Goal: Task Accomplishment & Management: Use online tool/utility

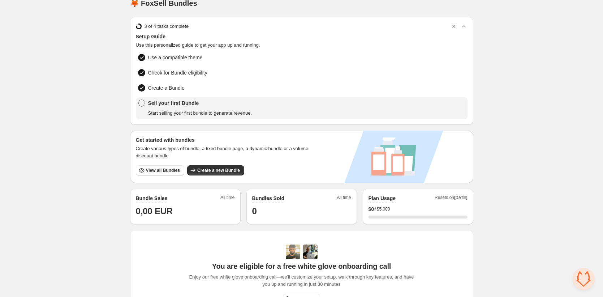
scroll to position [11, 0]
click at [160, 165] on button "View all Bundles" at bounding box center [160, 170] width 48 height 10
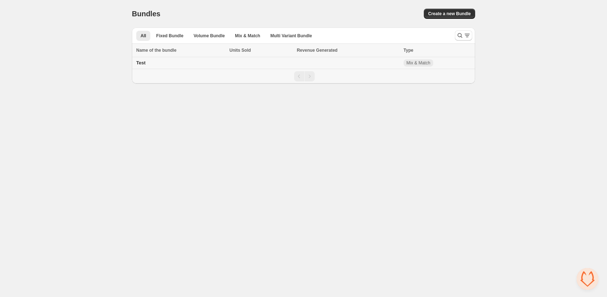
click at [147, 64] on td "Test" at bounding box center [179, 63] width 95 height 12
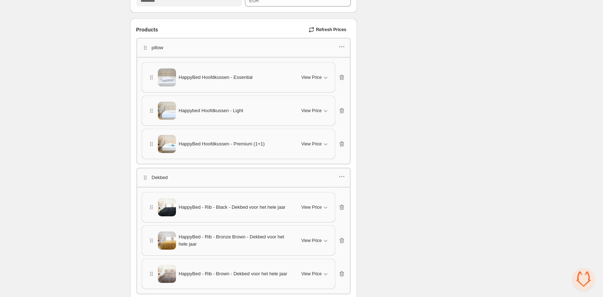
scroll to position [266, 0]
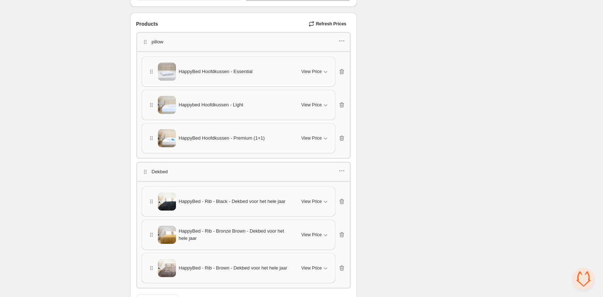
click at [292, 130] on div "HappyBed Hoofdkussen - Premium (1+1)" at bounding box center [220, 138] width 145 height 18
click at [303, 141] on div "View Price" at bounding box center [314, 137] width 27 height 7
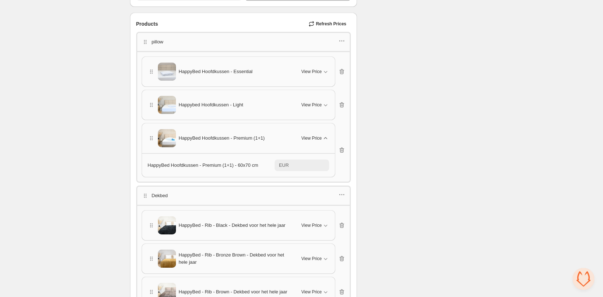
click at [312, 138] on span "View Price" at bounding box center [311, 138] width 20 height 6
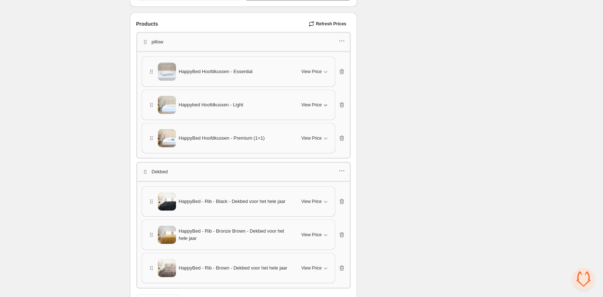
click at [309, 110] on button "View Price" at bounding box center [315, 105] width 36 height 12
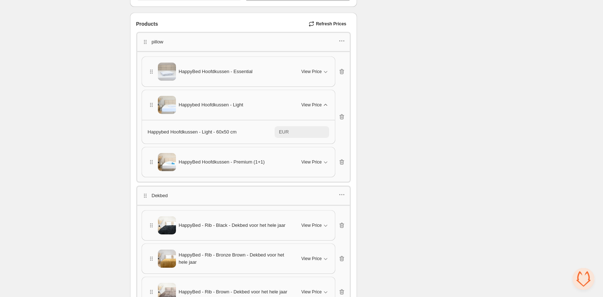
click at [310, 107] on div "View Price" at bounding box center [314, 104] width 27 height 7
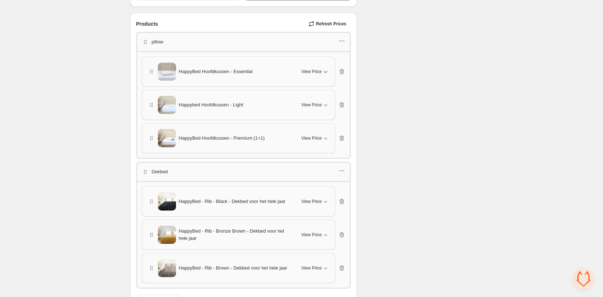
click at [312, 66] on div "HappyBed Hoofdkussen - Essential View Price" at bounding box center [238, 71] width 181 height 18
click at [314, 71] on span "View Price" at bounding box center [311, 72] width 20 height 6
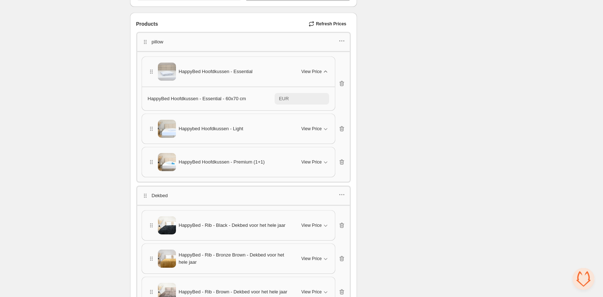
click at [314, 71] on span "View Price" at bounding box center [311, 72] width 20 height 6
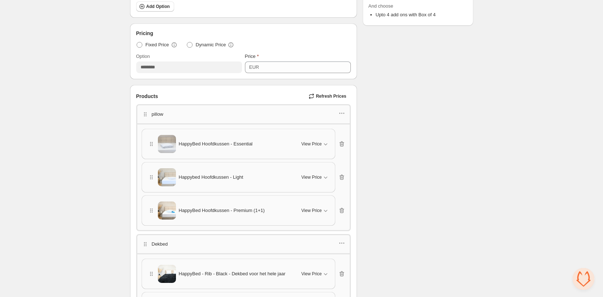
scroll to position [49, 0]
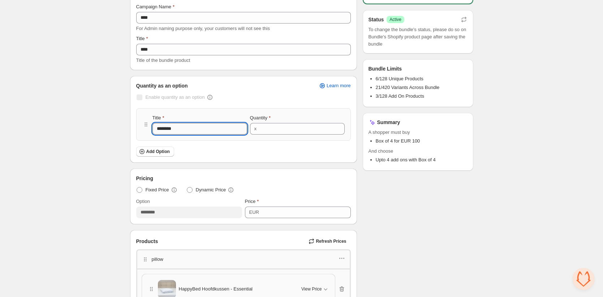
click at [205, 129] on input "********" at bounding box center [199, 129] width 95 height 12
click at [160, 155] on button "Add Option" at bounding box center [155, 151] width 38 height 10
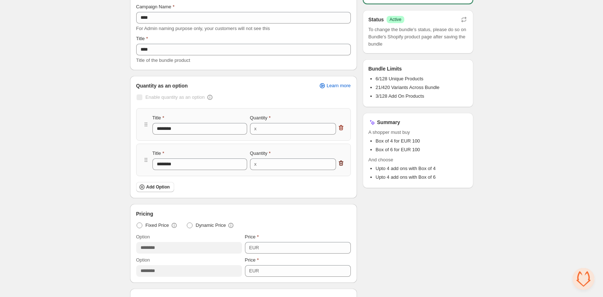
click at [342, 161] on icon "button" at bounding box center [340, 162] width 7 height 7
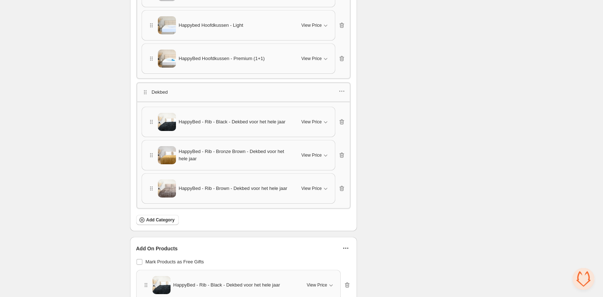
scroll to position [447, 0]
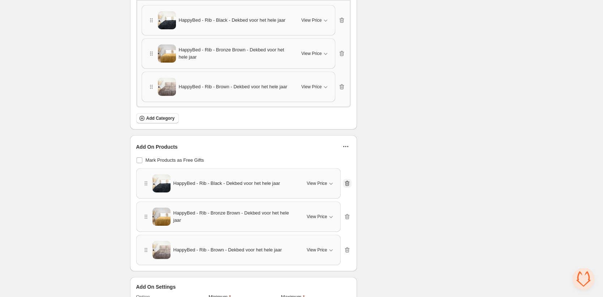
click at [346, 183] on icon "button" at bounding box center [347, 183] width 7 height 7
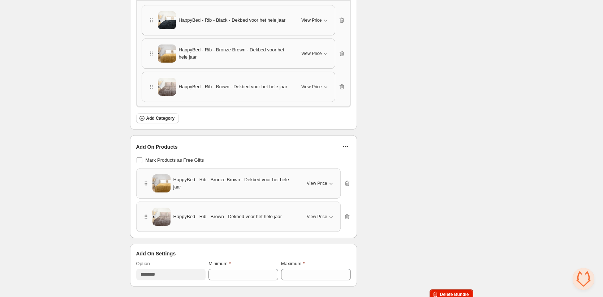
click at [180, 182] on span "HappyBed - Rib - Bronze Brown - Dekbed voor het hele jaar" at bounding box center [234, 183] width 123 height 14
click at [144, 183] on icon "button" at bounding box center [145, 183] width 7 height 7
click at [350, 182] on icon "button" at bounding box center [347, 183] width 7 height 7
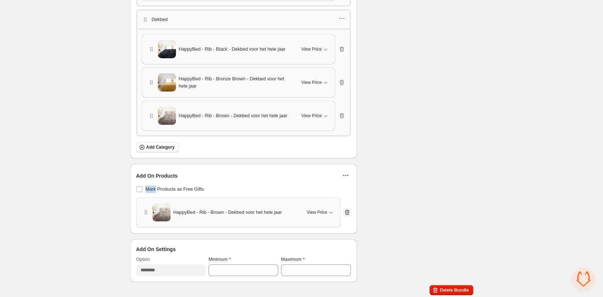
click at [350, 182] on div "Add On Products Mark Products as Free Gifts HappyBed - Rib - Brown - Dekbed voo…" at bounding box center [243, 198] width 215 height 57
click at [346, 209] on icon "button" at bounding box center [347, 211] width 7 height 7
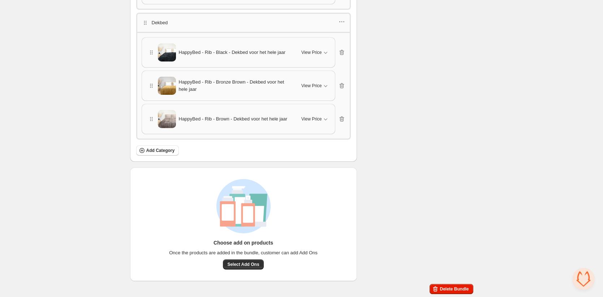
scroll to position [414, 0]
click at [162, 152] on span "Add Category" at bounding box center [160, 151] width 29 height 6
click at [244, 260] on button "Select Add Ons" at bounding box center [243, 265] width 40 height 10
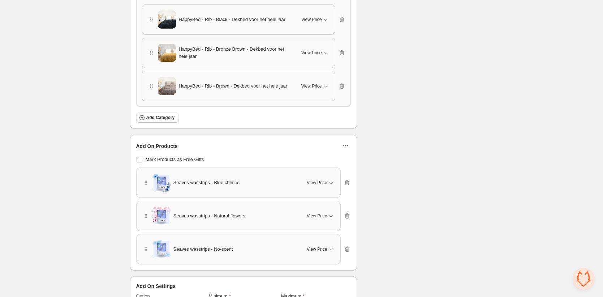
scroll to position [449, 0]
click at [139, 157] on span at bounding box center [140, 159] width 6 height 6
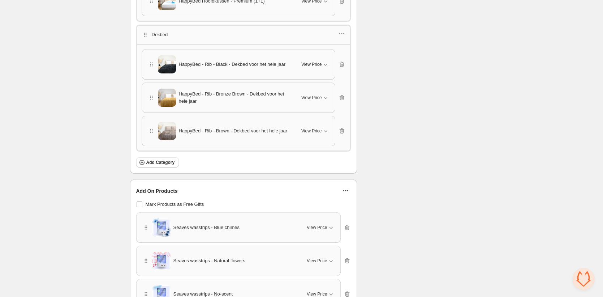
scroll to position [463, 0]
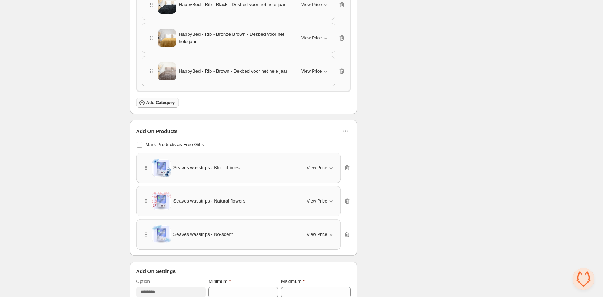
click at [169, 104] on span "Add Category" at bounding box center [160, 103] width 29 height 6
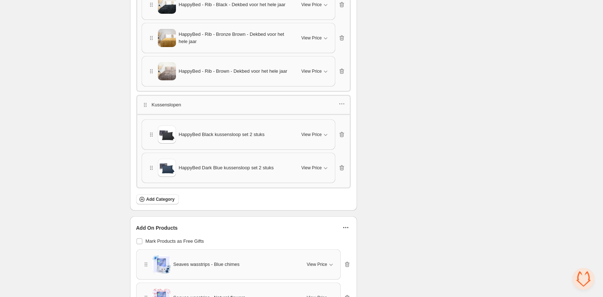
scroll to position [581, 0]
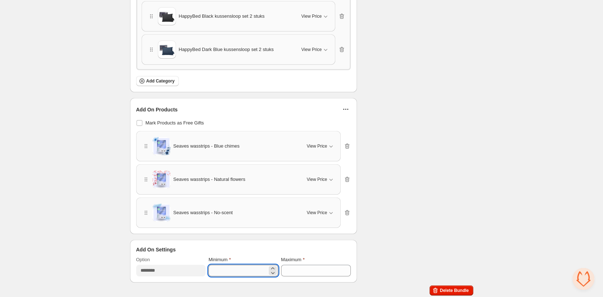
click at [244, 267] on input "*" at bounding box center [237, 270] width 59 height 12
drag, startPoint x: 245, startPoint y: 268, endPoint x: 209, endPoint y: 268, distance: 35.8
click at [209, 268] on input "*" at bounding box center [237, 270] width 59 height 12
type input "*"
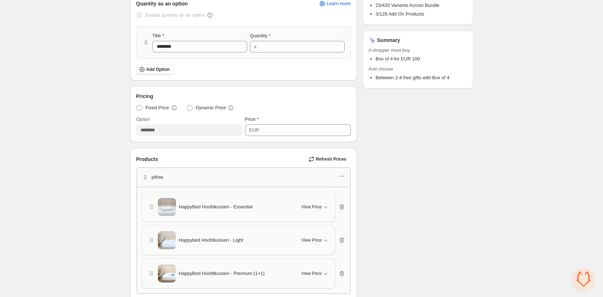
scroll to position [131, 0]
click at [282, 134] on input "***" at bounding box center [300, 131] width 79 height 12
click at [302, 128] on input "***" at bounding box center [300, 131] width 79 height 12
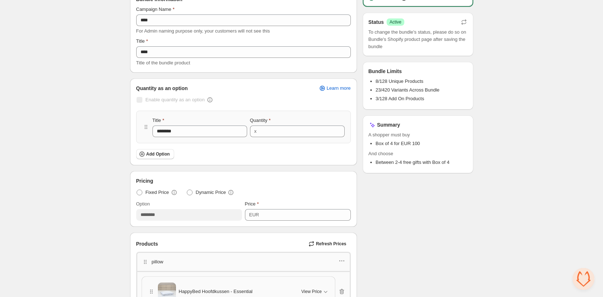
scroll to position [0, 0]
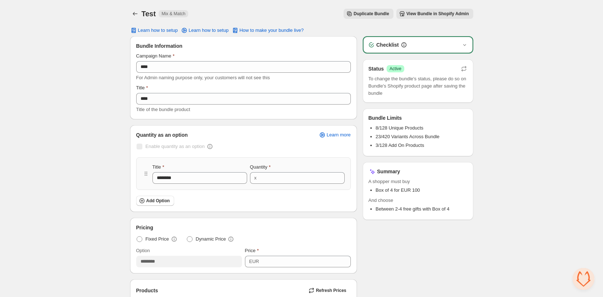
click at [433, 13] on span "View Bundle in Shopify Admin" at bounding box center [437, 14] width 62 height 6
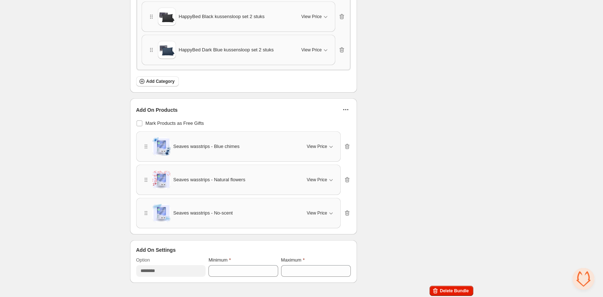
scroll to position [581, 0]
click at [140, 121] on span at bounding box center [140, 123] width 6 height 6
click at [348, 178] on icon "button" at bounding box center [347, 179] width 7 height 7
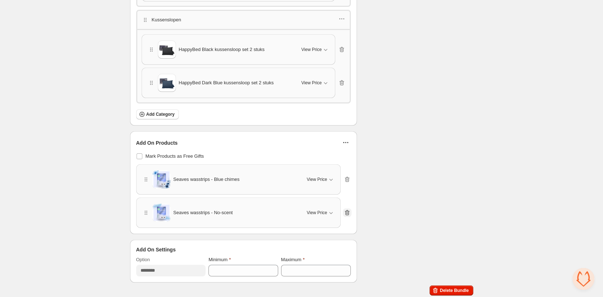
click at [346, 209] on icon "button" at bounding box center [347, 212] width 7 height 7
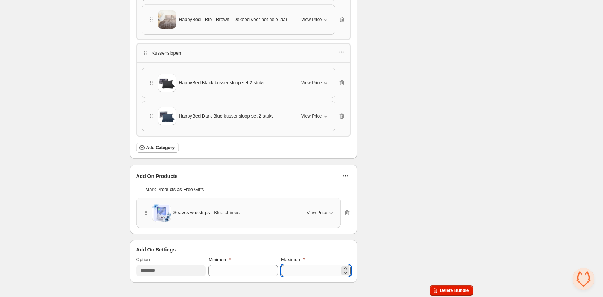
drag, startPoint x: 302, startPoint y: 262, endPoint x: 283, endPoint y: 264, distance: 19.6
click at [283, 264] on div "Maximum *" at bounding box center [316, 266] width 70 height 20
drag, startPoint x: 284, startPoint y: 269, endPoint x: 273, endPoint y: 268, distance: 10.9
click at [273, 268] on div "Option ******** Minimum * Maximum *" at bounding box center [243, 266] width 215 height 20
click at [247, 268] on input "*" at bounding box center [237, 270] width 59 height 12
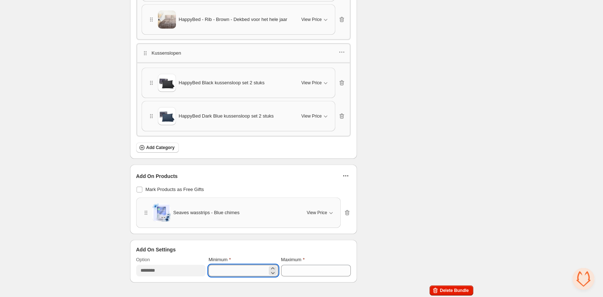
type input "*"
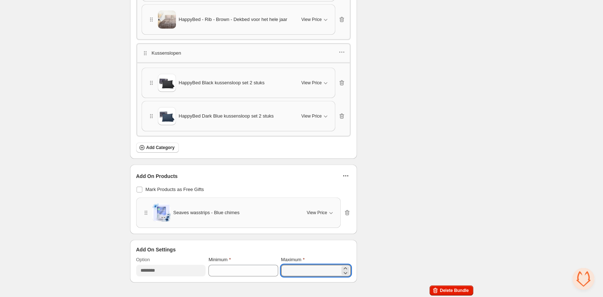
type input "*"
click at [324, 211] on span "View Price" at bounding box center [317, 213] width 20 height 6
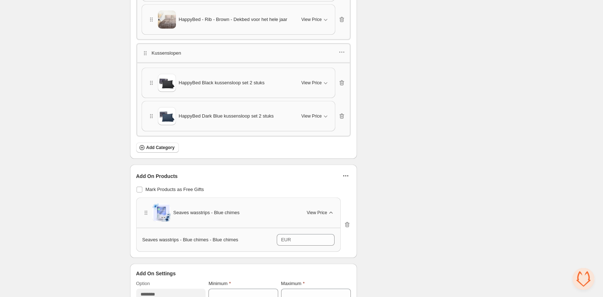
click at [321, 210] on span "View Price" at bounding box center [317, 213] width 20 height 6
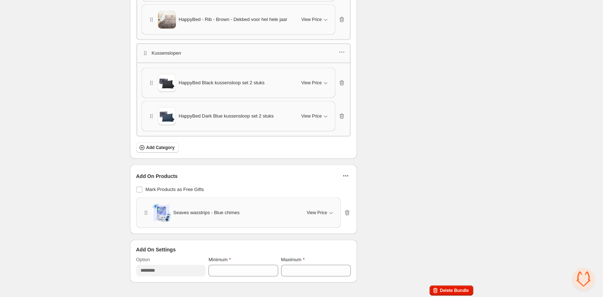
click at [229, 216] on div "Seaves wasstrips - Blue chimes" at bounding box center [219, 212] width 154 height 18
click at [288, 207] on div "Seaves wasstrips - Blue chimes" at bounding box center [219, 212] width 154 height 18
click at [330, 211] on icon "button" at bounding box center [330, 212] width 7 height 7
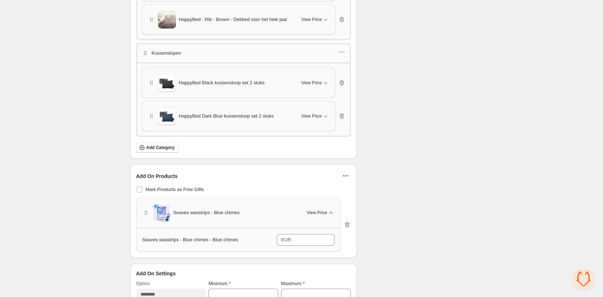
click at [323, 209] on div "View Price" at bounding box center [320, 212] width 27 height 7
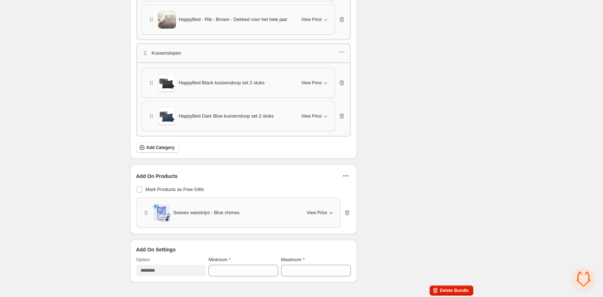
click at [349, 174] on icon "button" at bounding box center [345, 175] width 7 height 7
click at [353, 190] on span "Edit Products" at bounding box center [349, 189] width 31 height 7
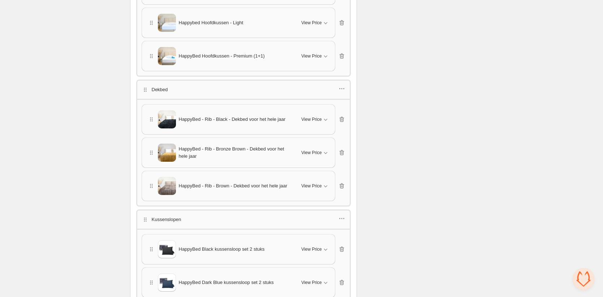
scroll to position [333, 0]
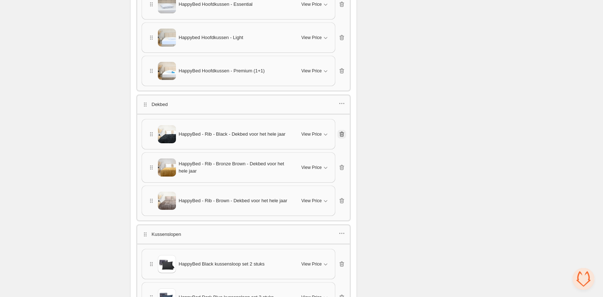
click at [345, 134] on button "button" at bounding box center [341, 134] width 9 height 9
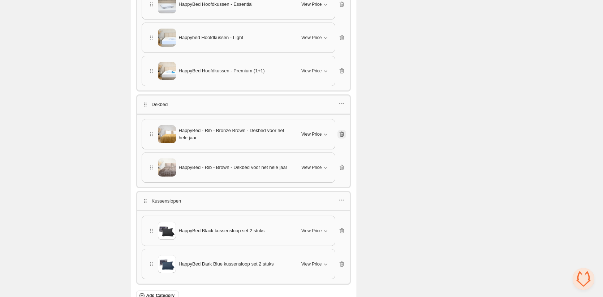
click at [342, 132] on icon "button" at bounding box center [341, 133] width 7 height 7
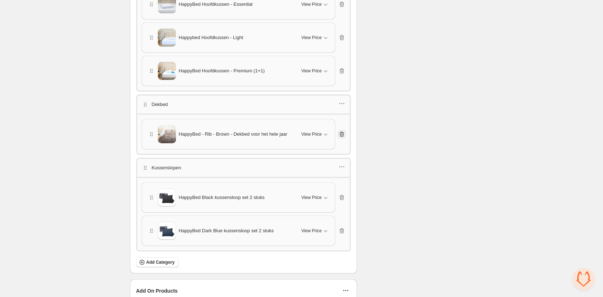
click at [342, 132] on icon "button" at bounding box center [341, 133] width 7 height 7
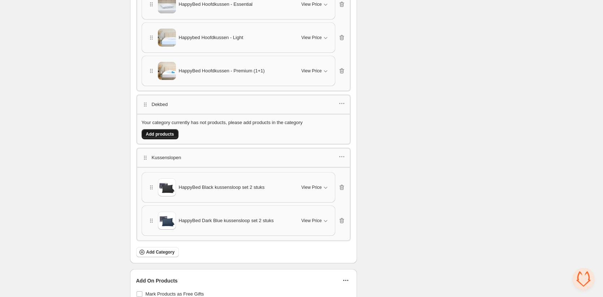
click at [169, 131] on span "Add products" at bounding box center [160, 134] width 28 height 6
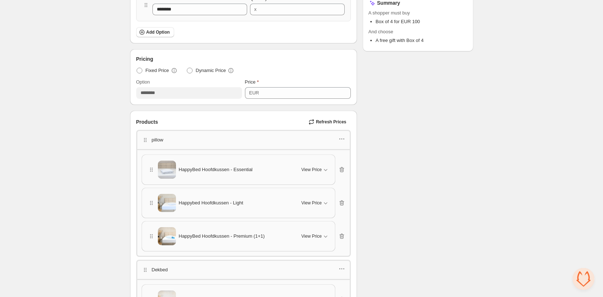
scroll to position [0, 0]
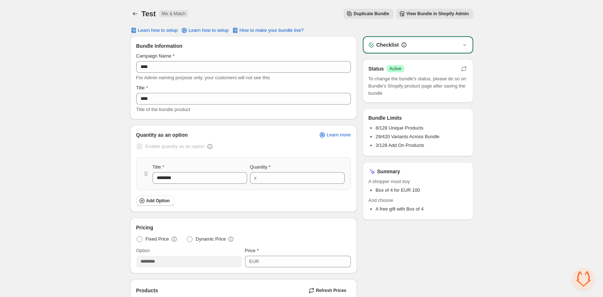
click at [425, 14] on span "View Bundle in Shopify Admin" at bounding box center [437, 14] width 62 height 6
click at [159, 30] on span "Learn how to setup" at bounding box center [158, 30] width 40 height 6
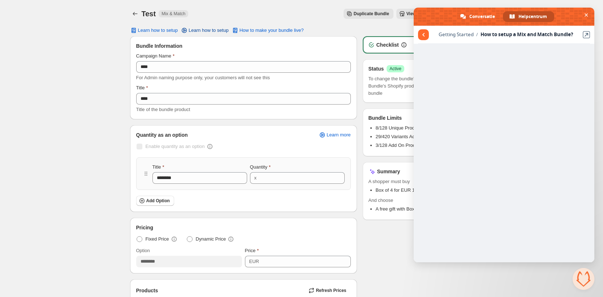
click at [197, 31] on span "Learn how to setup" at bounding box center [209, 30] width 40 height 6
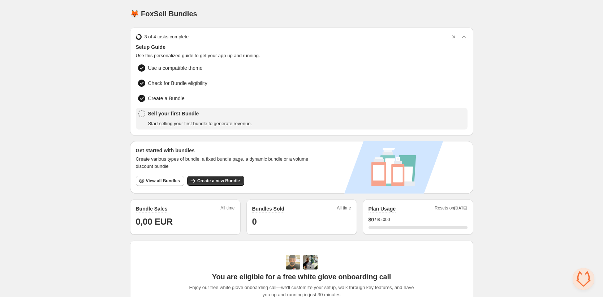
scroll to position [148, 0]
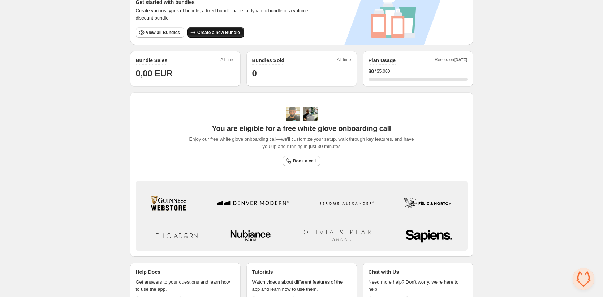
click at [208, 30] on span "Create a new Bundle" at bounding box center [218, 33] width 43 height 6
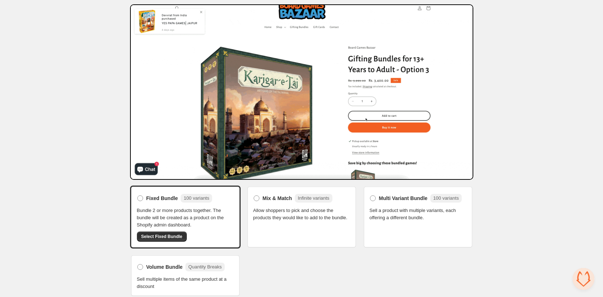
scroll to position [29, 0]
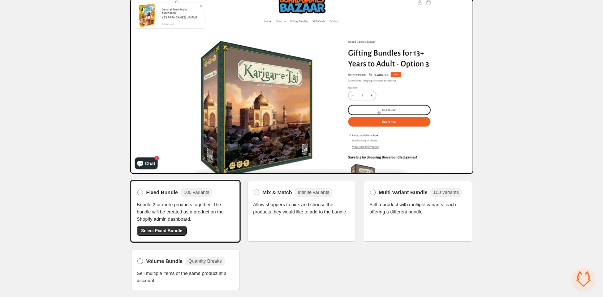
click at [258, 191] on span at bounding box center [257, 192] width 6 height 6
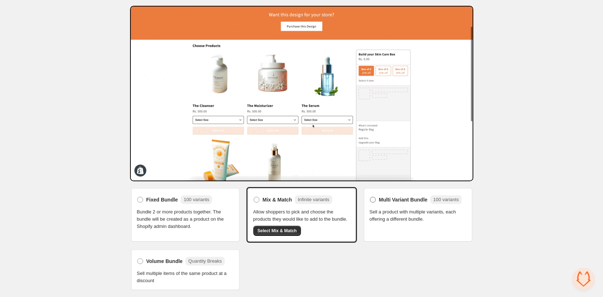
click at [375, 196] on span at bounding box center [373, 199] width 7 height 7
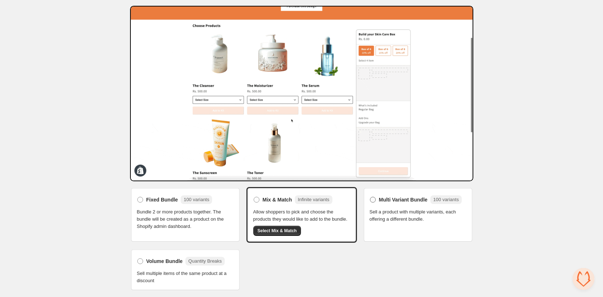
scroll to position [16, 0]
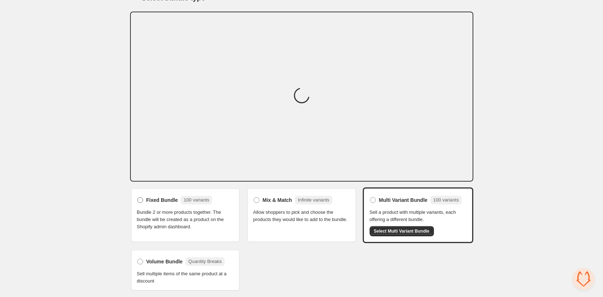
click at [141, 198] on div "Fixed Bundle 100 variants Bundle 2 or more products together. The bundle will b…" at bounding box center [185, 215] width 111 height 56
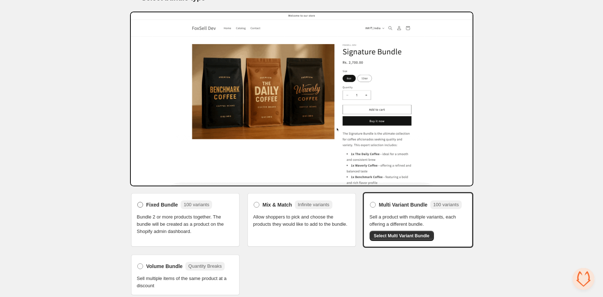
click at [145, 206] on label "Fixed Bundle 100 variants" at bounding box center [174, 205] width 75 height 12
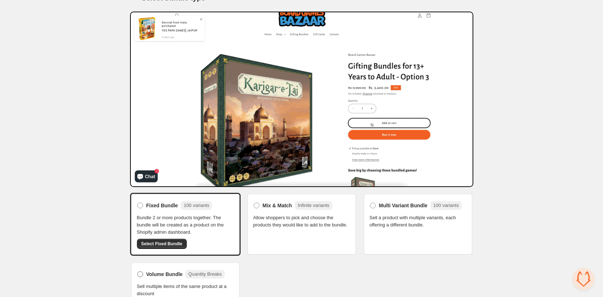
click at [164, 275] on span "Volume Bundle" at bounding box center [164, 273] width 36 height 7
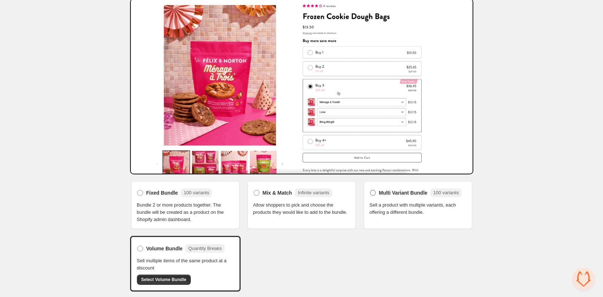
scroll to position [29, 0]
